Goal: Task Accomplishment & Management: Use online tool/utility

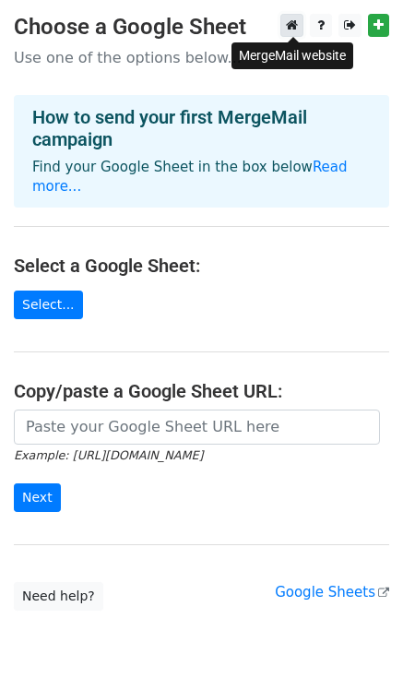
click at [295, 30] on icon at bounding box center [292, 24] width 12 height 13
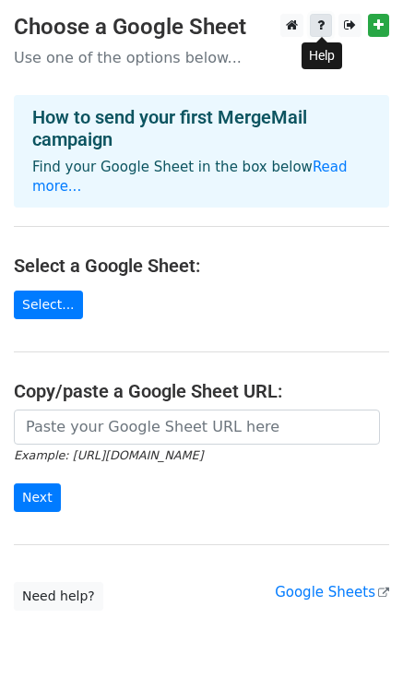
click at [326, 32] on link at bounding box center [321, 25] width 22 height 23
click at [235, 490] on div "Example: [URL][DOMAIN_NAME] Next" at bounding box center [201, 470] width 403 height 122
click at [306, 161] on link "Read more..." at bounding box center [189, 177] width 315 height 36
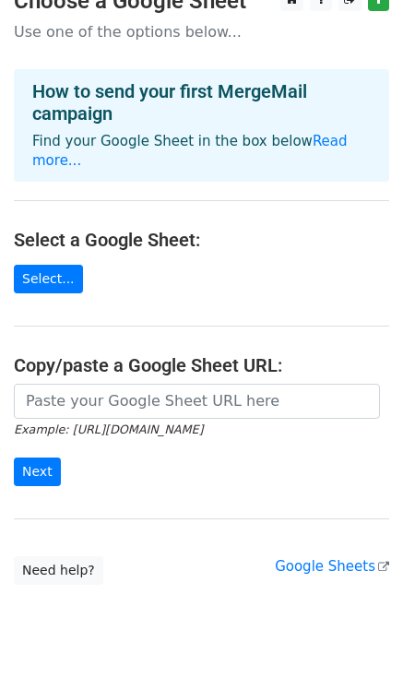
scroll to position [57, 0]
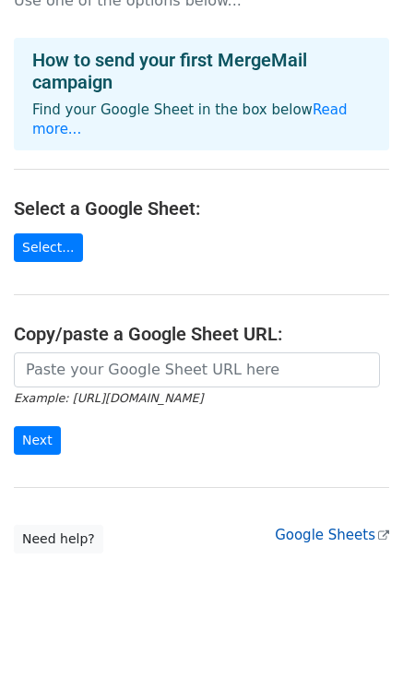
click at [312, 527] on link "Google Sheets" at bounding box center [332, 535] width 114 height 17
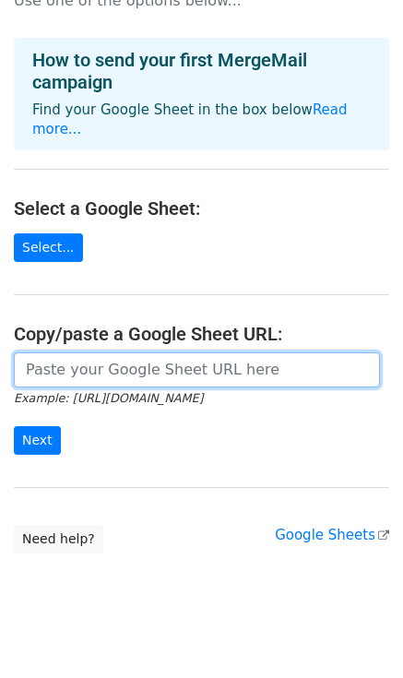
click at [57, 352] on input "url" at bounding box center [197, 369] width 366 height 35
paste input "[URL][DOMAIN_NAME]"
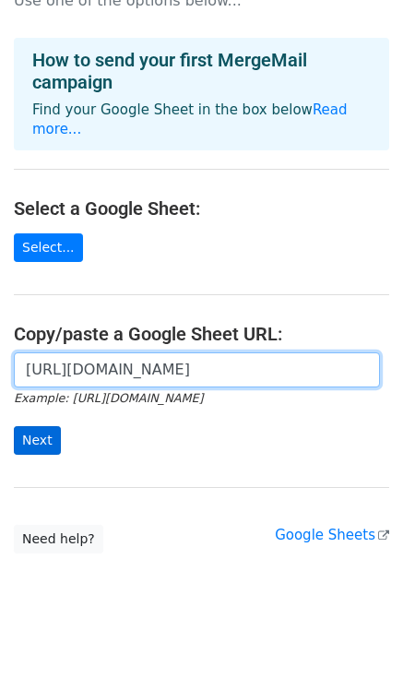
type input "[URL][DOMAIN_NAME]"
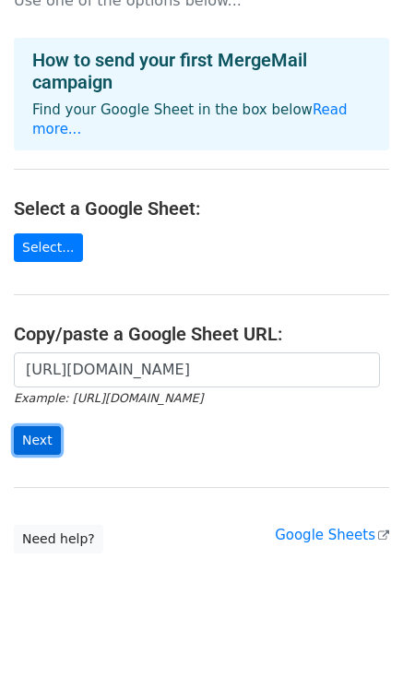
scroll to position [0, 0]
click at [41, 426] on input "Next" at bounding box center [37, 440] width 47 height 29
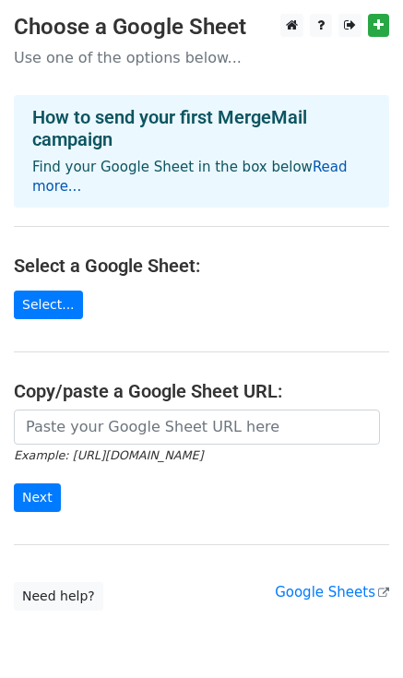
click at [314, 172] on link "Read more..." at bounding box center [189, 177] width 315 height 36
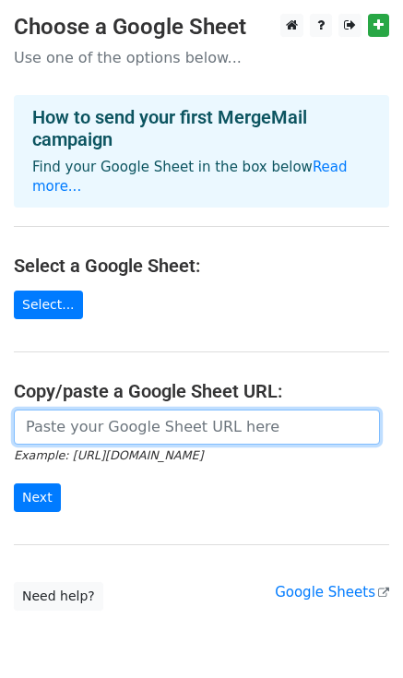
click at [205, 409] on input "url" at bounding box center [197, 426] width 366 height 35
paste input "[URL][DOMAIN_NAME]"
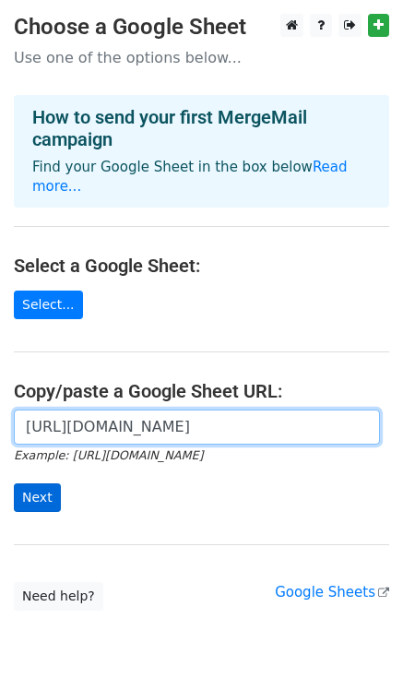
type input "https://docs.google.com/spreadsheets/d/1KPZcCq7Z7L-9BB_vKG9M6OrUyL7ge_5x2KKgLDy…"
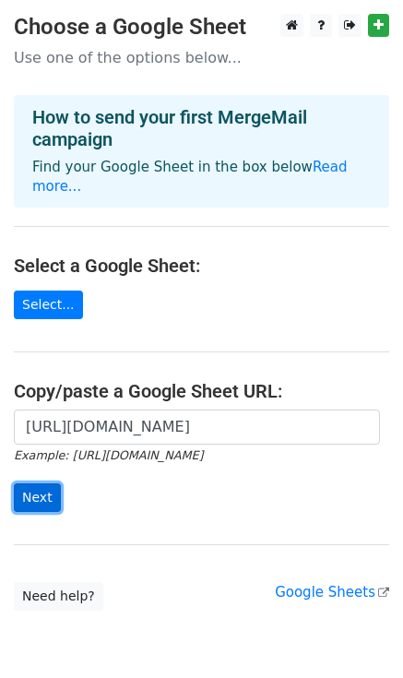
scroll to position [0, 0]
click at [33, 483] on input "Next" at bounding box center [37, 497] width 47 height 29
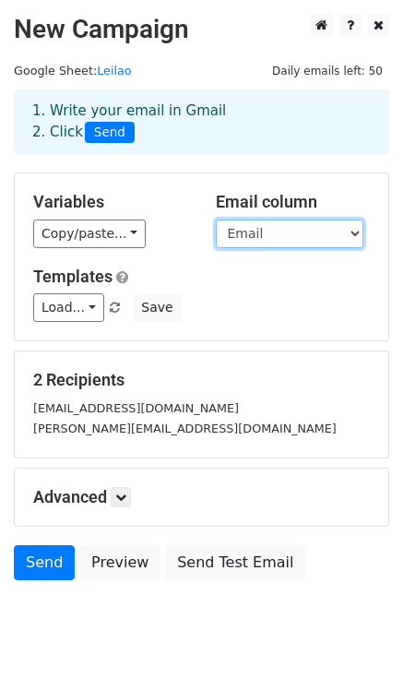
click at [251, 233] on select "Email Nome texto" at bounding box center [290, 233] width 148 height 29
click at [216, 219] on select "Email Nome texto" at bounding box center [290, 233] width 148 height 29
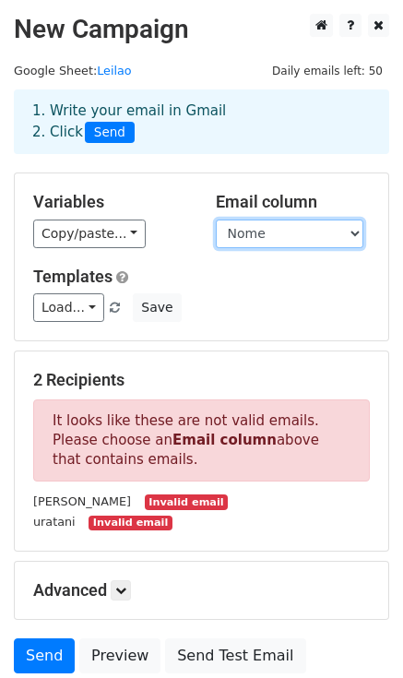
click at [262, 232] on select "Email Nome texto" at bounding box center [290, 233] width 148 height 29
click at [216, 219] on select "Email Nome texto" at bounding box center [290, 233] width 148 height 29
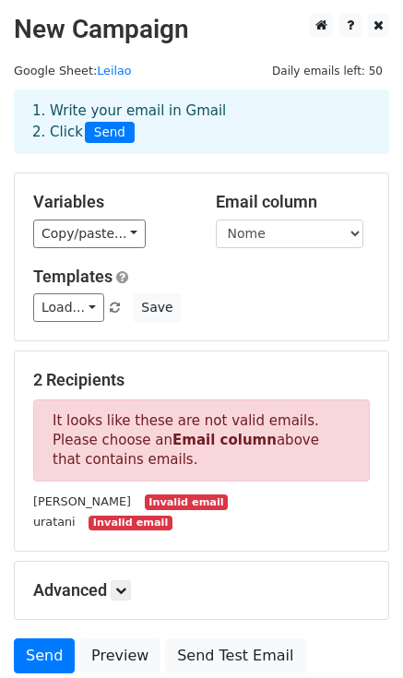
click at [166, 481] on div "2 Recipients It looks like these are not valid emails. Please choose an Email c…" at bounding box center [201, 451] width 337 height 162
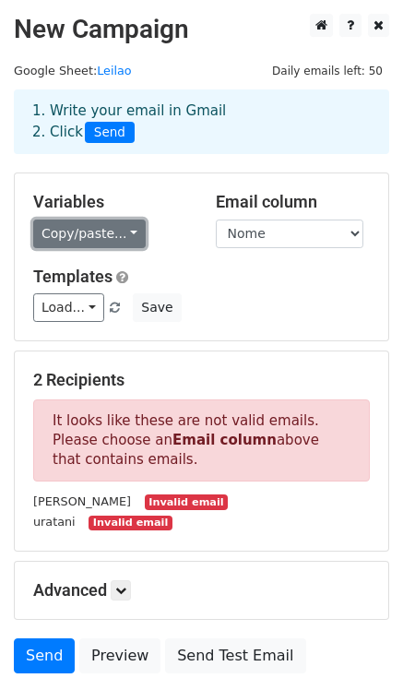
click at [120, 232] on link "Copy/paste..." at bounding box center [89, 233] width 113 height 29
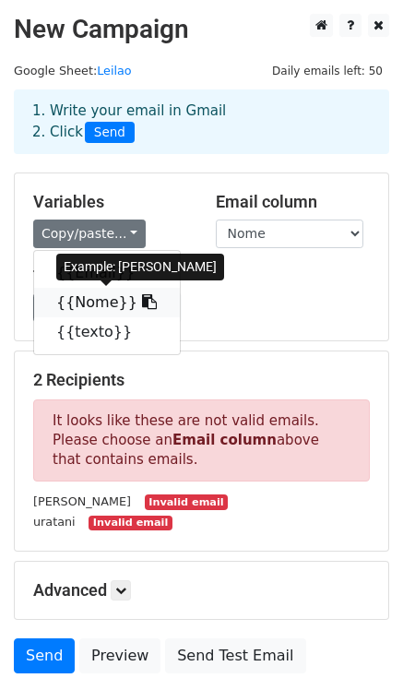
click at [97, 303] on link "{{Nome}}" at bounding box center [107, 303] width 146 height 30
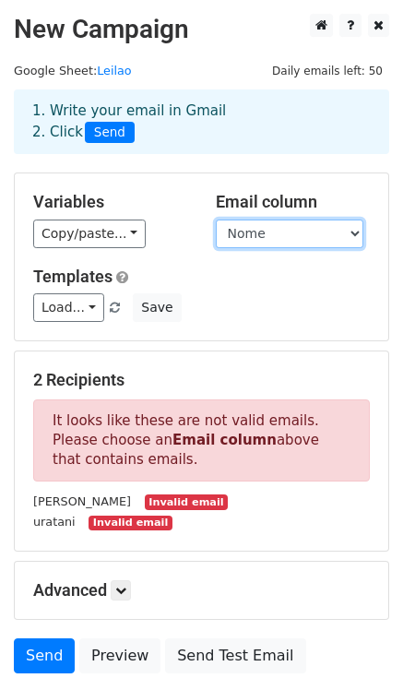
click at [288, 234] on select "Email Nome texto" at bounding box center [290, 233] width 148 height 29
select select "Email"
click at [216, 219] on select "Email Nome texto" at bounding box center [290, 233] width 148 height 29
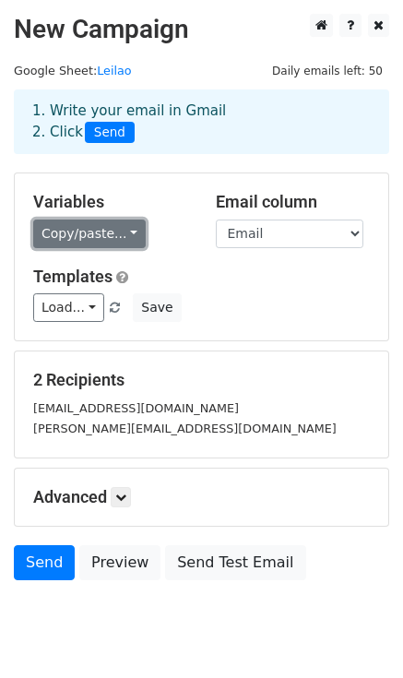
click at [94, 232] on link "Copy/paste..." at bounding box center [89, 233] width 113 height 29
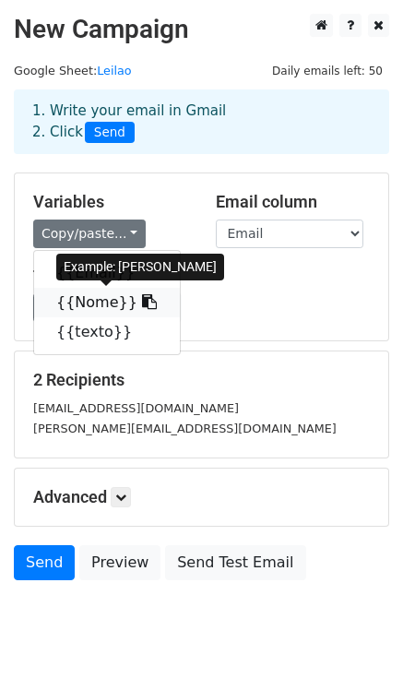
click at [98, 307] on link "{{Nome}}" at bounding box center [107, 303] width 146 height 30
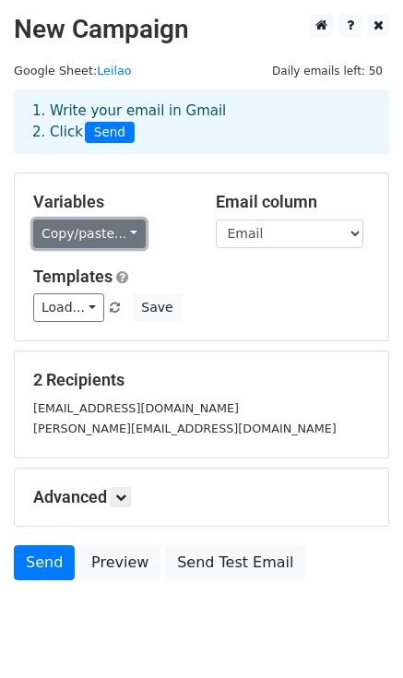
click at [68, 228] on link "Copy/paste..." at bounding box center [89, 233] width 113 height 29
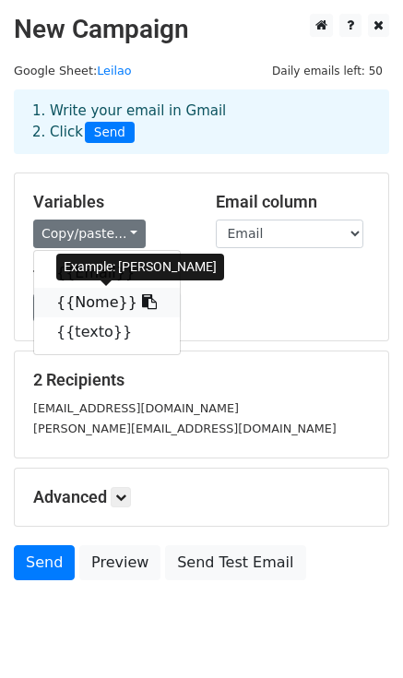
click at [92, 305] on link "{{Nome}}" at bounding box center [107, 303] width 146 height 30
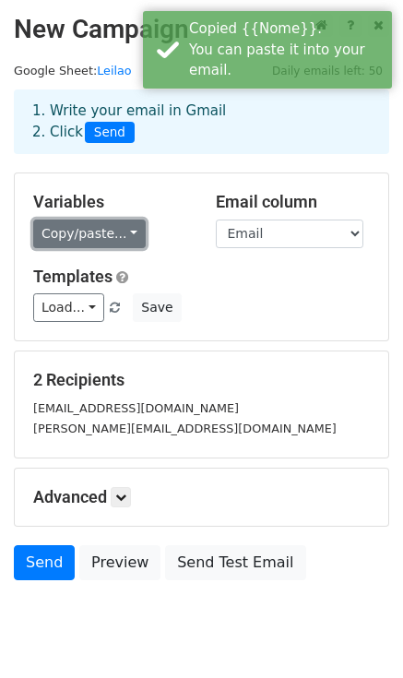
click at [104, 235] on link "Copy/paste..." at bounding box center [89, 233] width 113 height 29
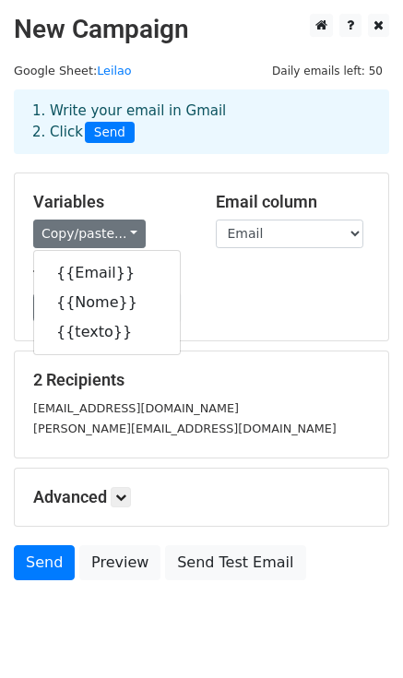
click at [200, 311] on div "Load... No templates saved Save" at bounding box center [201, 307] width 364 height 29
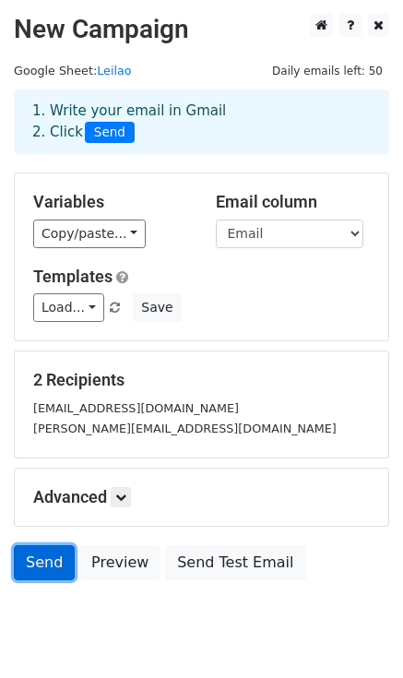
click at [53, 559] on link "Send" at bounding box center [44, 562] width 61 height 35
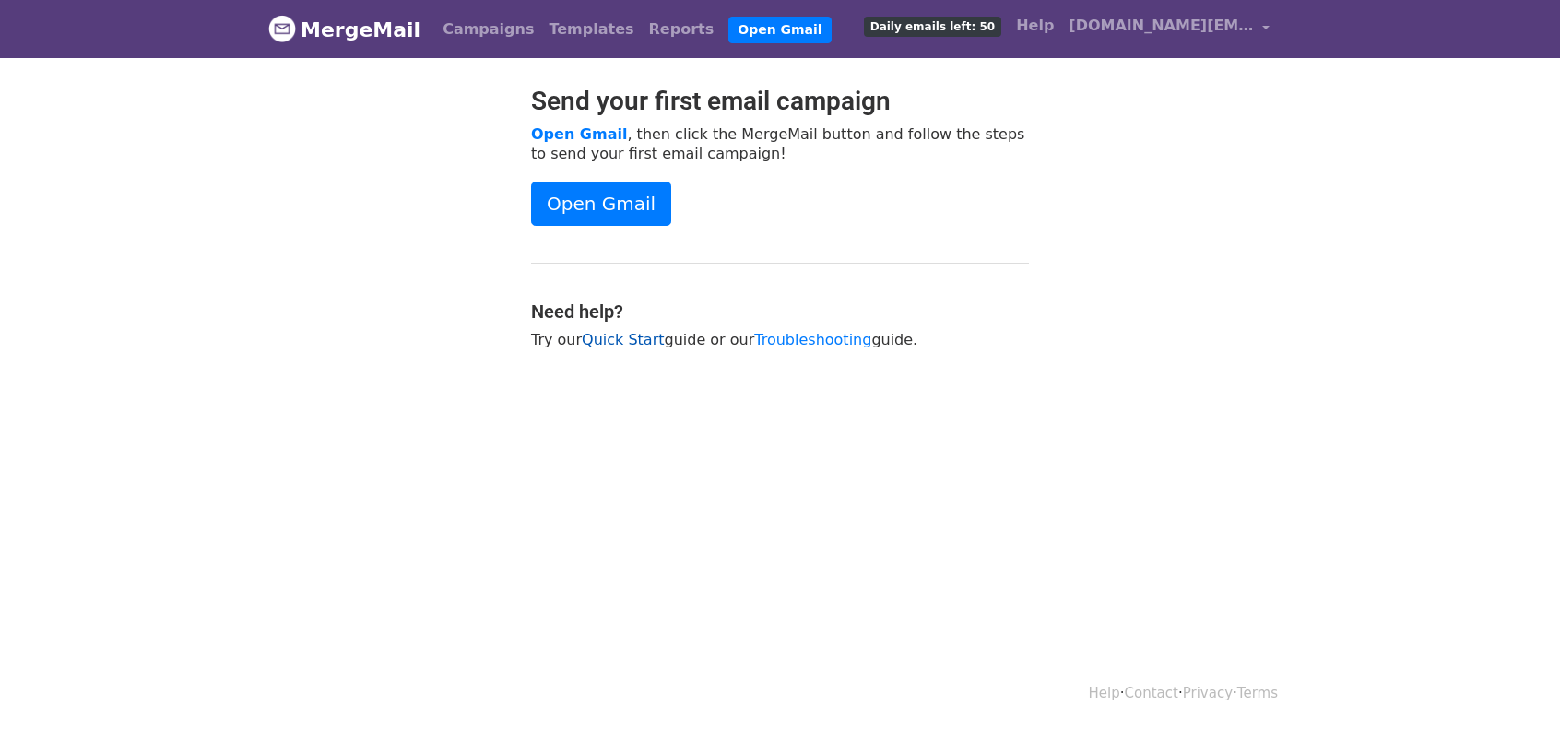
click at [622, 342] on link "Quick Start" at bounding box center [623, 340] width 82 height 18
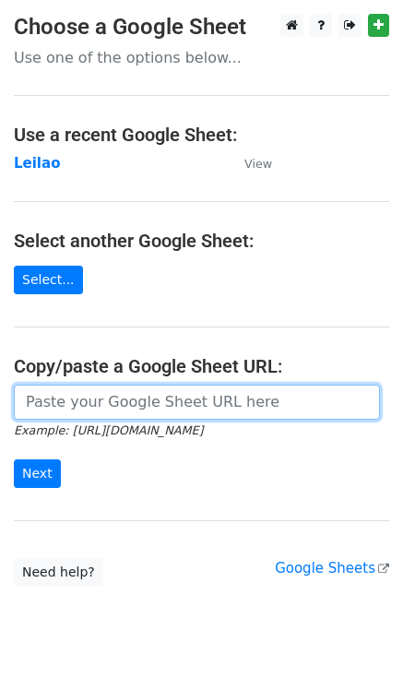
click at [147, 405] on input "url" at bounding box center [197, 402] width 366 height 35
paste input "https://docs.google.com/spreadsheets/d/1KPZcCq7Z7L-9BB_vKG9M6OrUyL7ge_5x2KKgLDy…"
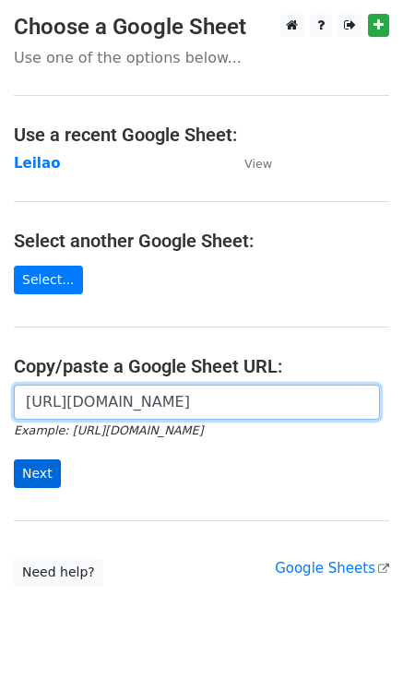
type input "https://docs.google.com/spreadsheets/d/1KPZcCq7Z7L-9BB_vKG9M6OrUyL7ge_5x2KKgLDy…"
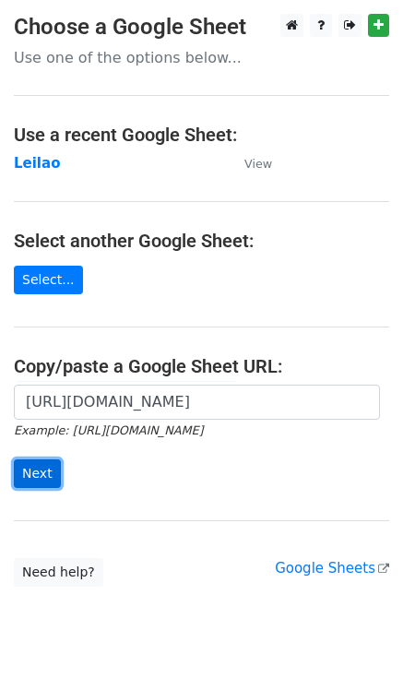
scroll to position [0, 0]
click at [44, 477] on input "Next" at bounding box center [37, 473] width 47 height 29
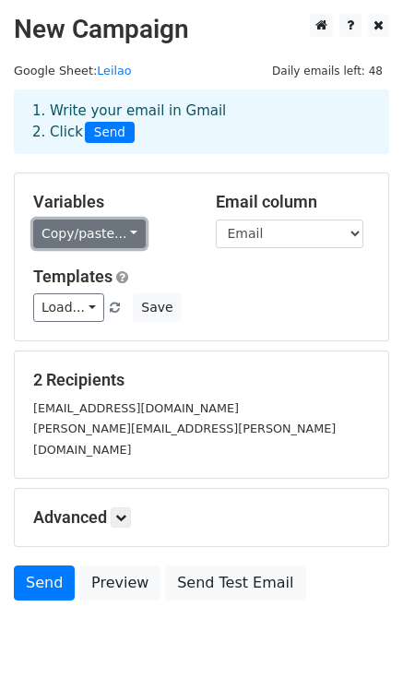
click at [89, 237] on link "Copy/paste..." at bounding box center [89, 233] width 113 height 29
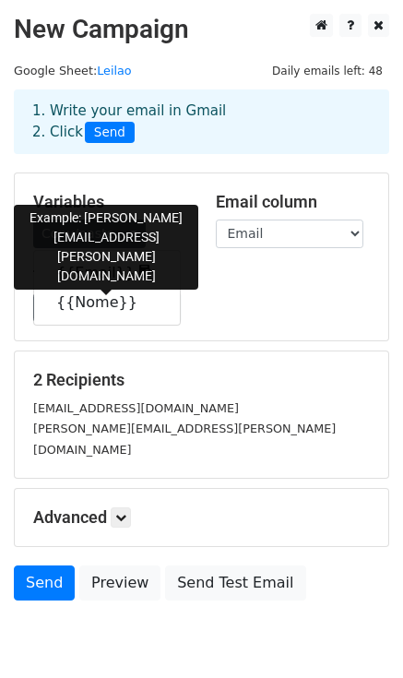
click at [85, 278] on link "{{Email}}" at bounding box center [107, 273] width 146 height 30
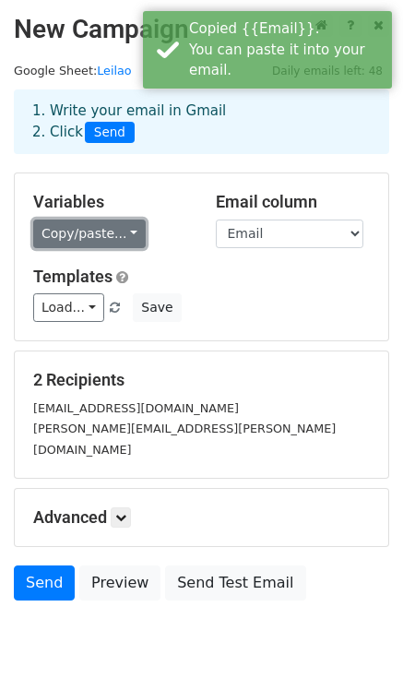
click at [92, 241] on link "Copy/paste..." at bounding box center [89, 233] width 113 height 29
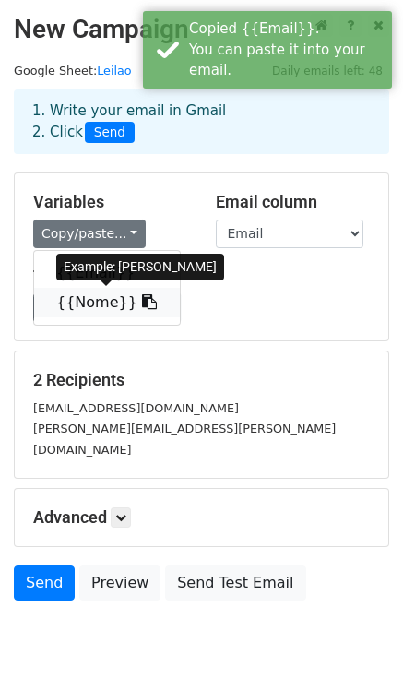
click at [88, 303] on link "{{Nome}}" at bounding box center [107, 303] width 146 height 30
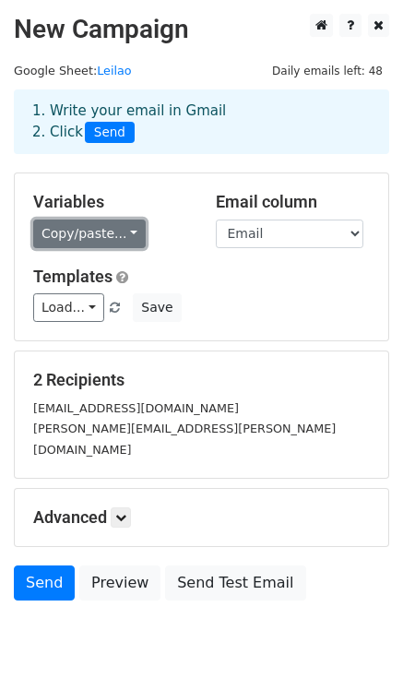
click at [81, 228] on link "Copy/paste..." at bounding box center [89, 233] width 113 height 29
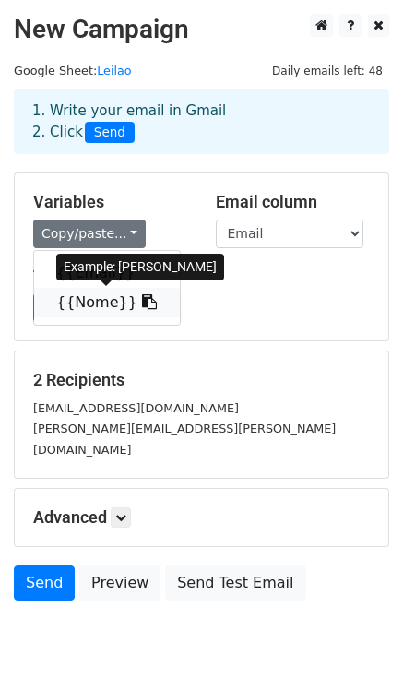
click at [68, 302] on link "{{Nome}}" at bounding box center [107, 303] width 146 height 30
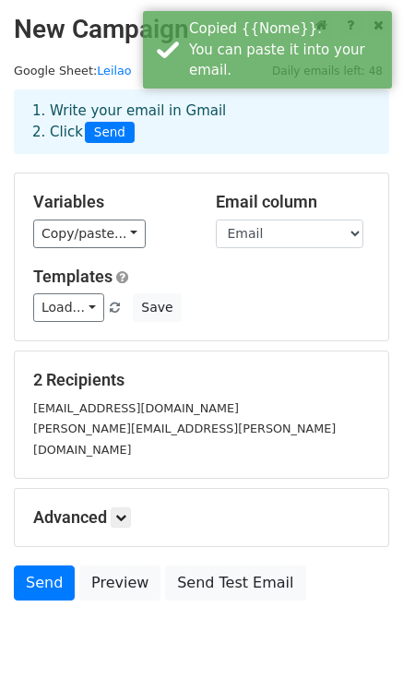
click at [221, 294] on div "Load... No templates saved Save" at bounding box center [201, 307] width 364 height 29
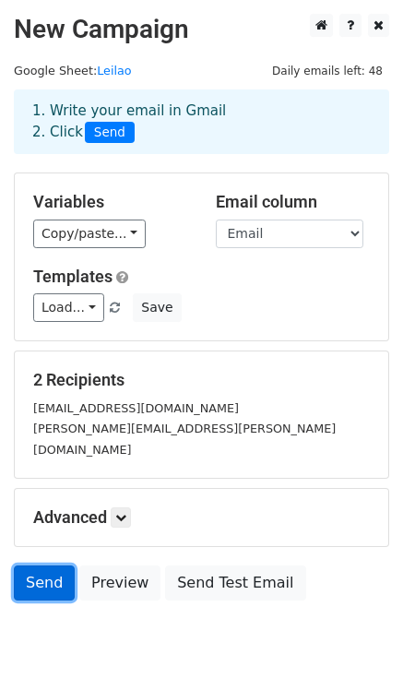
click at [55, 565] on link "Send" at bounding box center [44, 582] width 61 height 35
click at [49, 574] on link "Send" at bounding box center [44, 582] width 61 height 35
